Goal: Information Seeking & Learning: Learn about a topic

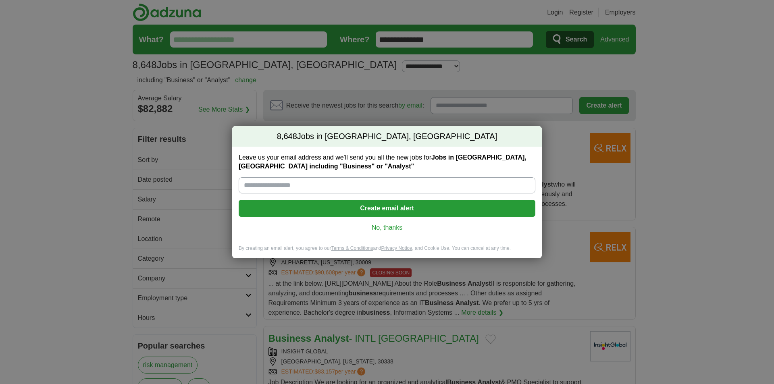
click at [390, 226] on link "No, thanks" at bounding box center [387, 227] width 284 height 9
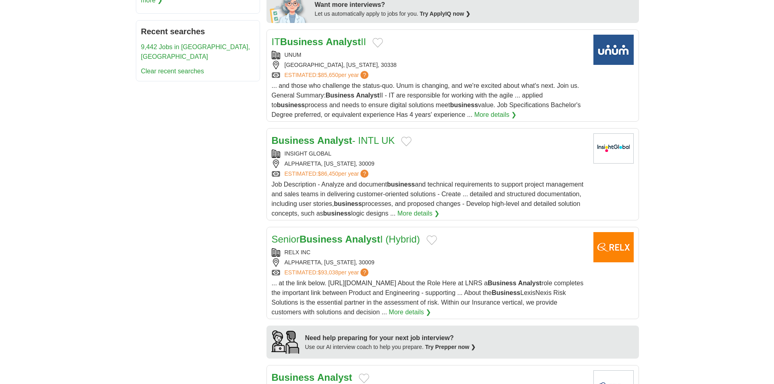
scroll to position [443, 0]
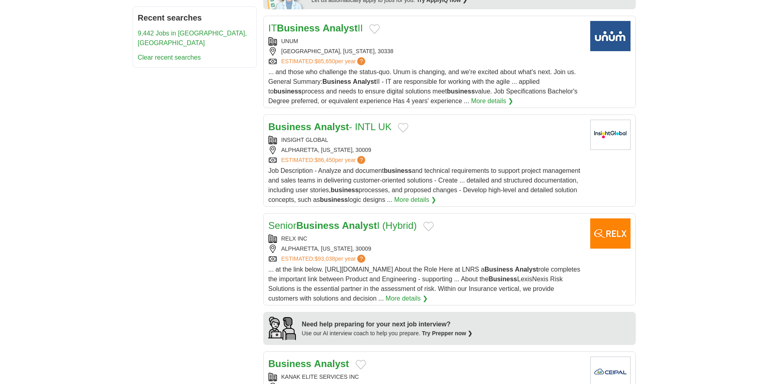
click at [335, 260] on span "$93,038" at bounding box center [324, 259] width 21 height 6
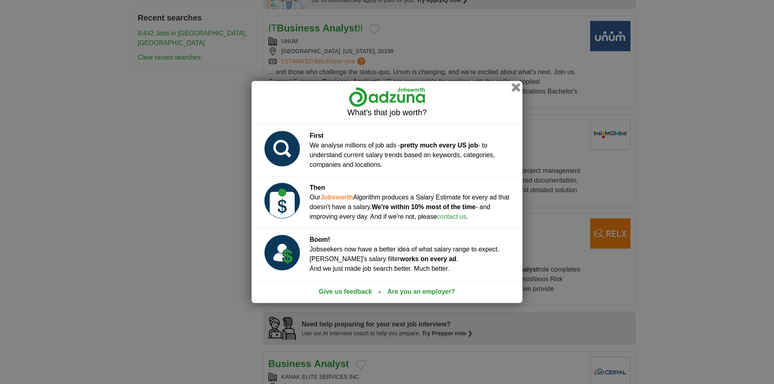
click at [515, 90] on button "button" at bounding box center [516, 87] width 9 height 9
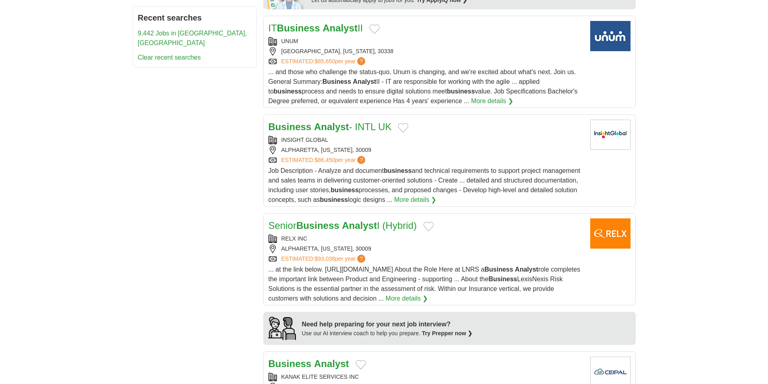
click at [327, 259] on span "$93,038" at bounding box center [324, 259] width 21 height 6
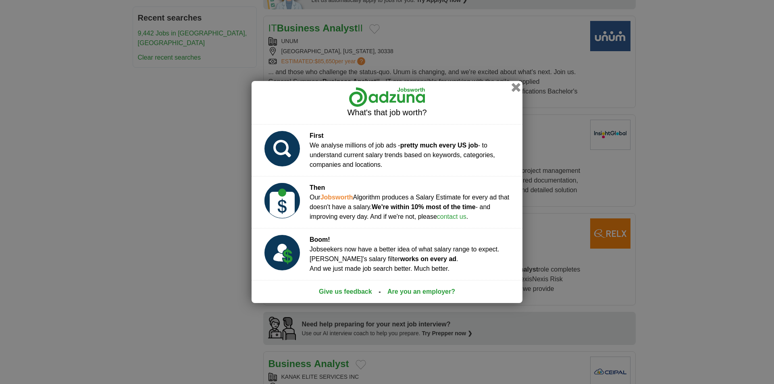
click at [514, 88] on button "button" at bounding box center [516, 87] width 9 height 9
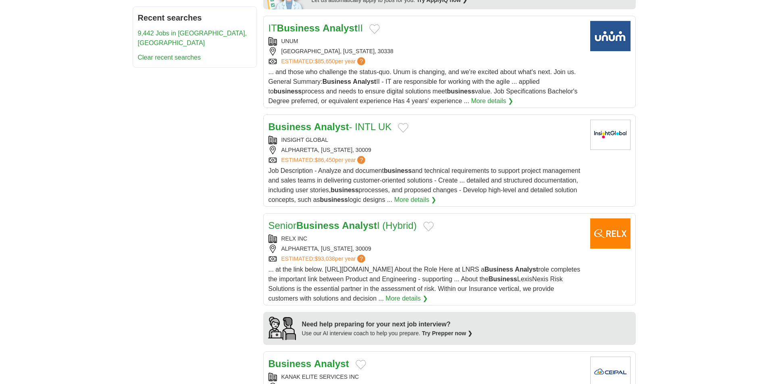
click at [335, 258] on span "$93,038" at bounding box center [324, 259] width 21 height 6
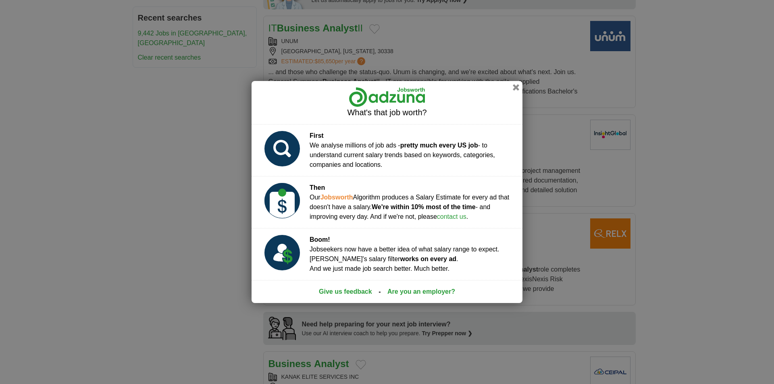
click at [399, 290] on link "Are you an employer?" at bounding box center [421, 292] width 68 height 10
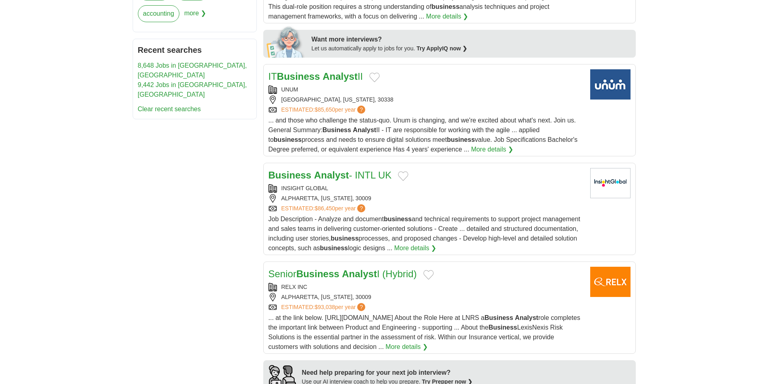
scroll to position [403, 0]
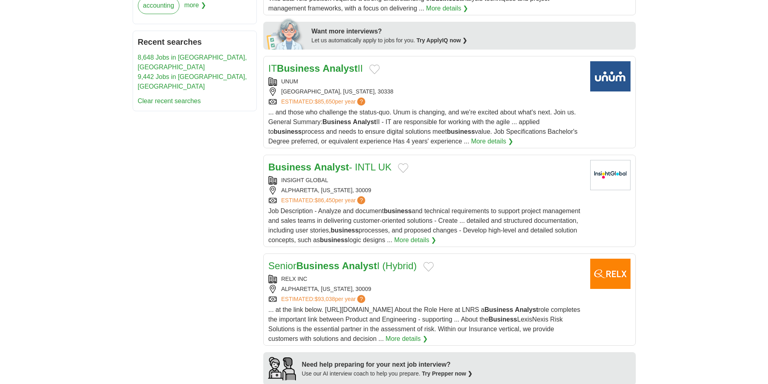
click at [354, 266] on strong "Analyst" at bounding box center [359, 265] width 35 height 11
